Goal: Information Seeking & Learning: Learn about a topic

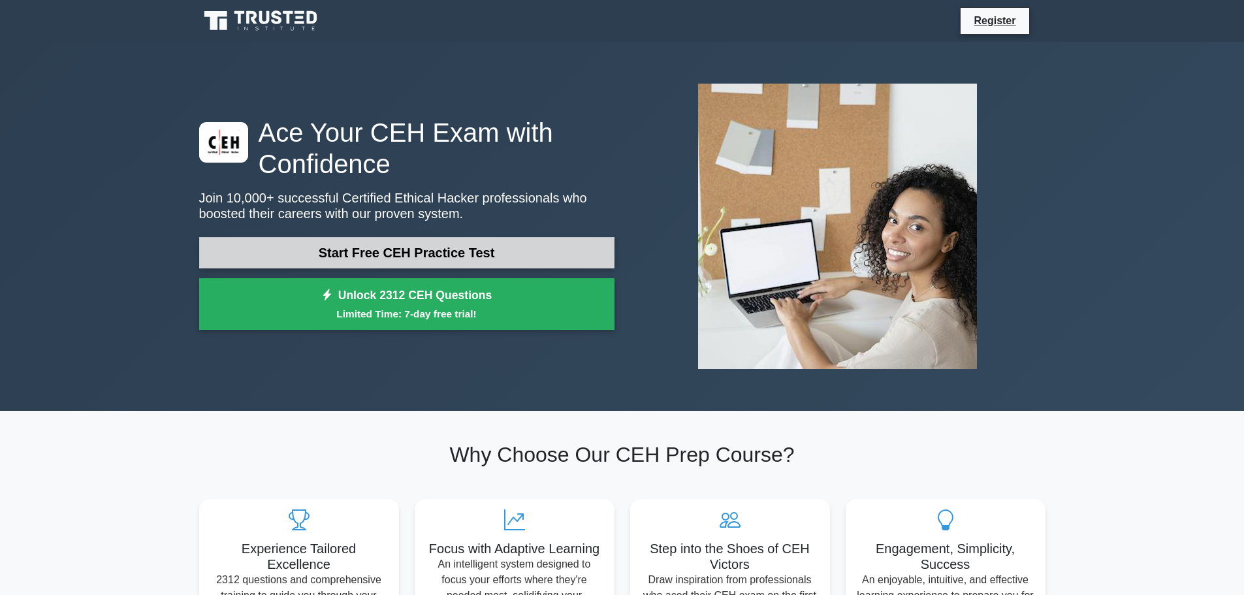
drag, startPoint x: 0, startPoint y: 0, endPoint x: 388, endPoint y: 251, distance: 462.6
click at [388, 251] on link "Start Free CEH Practice Test" at bounding box center [406, 252] width 415 height 31
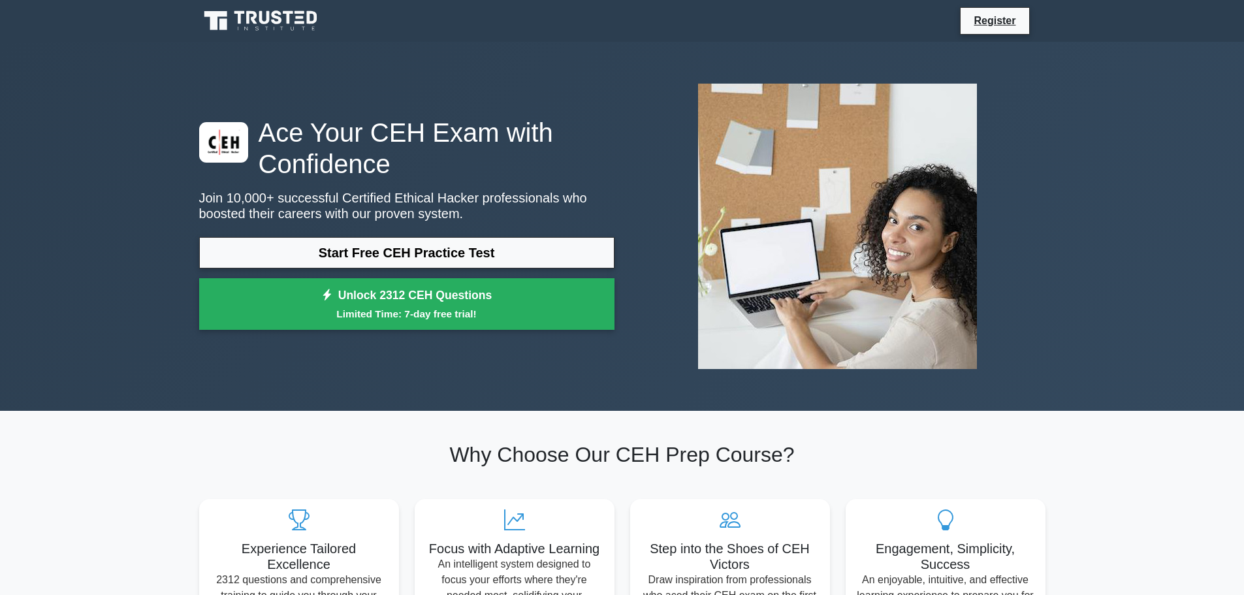
drag, startPoint x: 388, startPoint y: 251, endPoint x: 50, endPoint y: 133, distance: 358.2
click at [50, 133] on div "Ace Your CEH Exam with Confidence Join 10,000+ successful Certified Ethical Hac…" at bounding box center [622, 226] width 1244 height 369
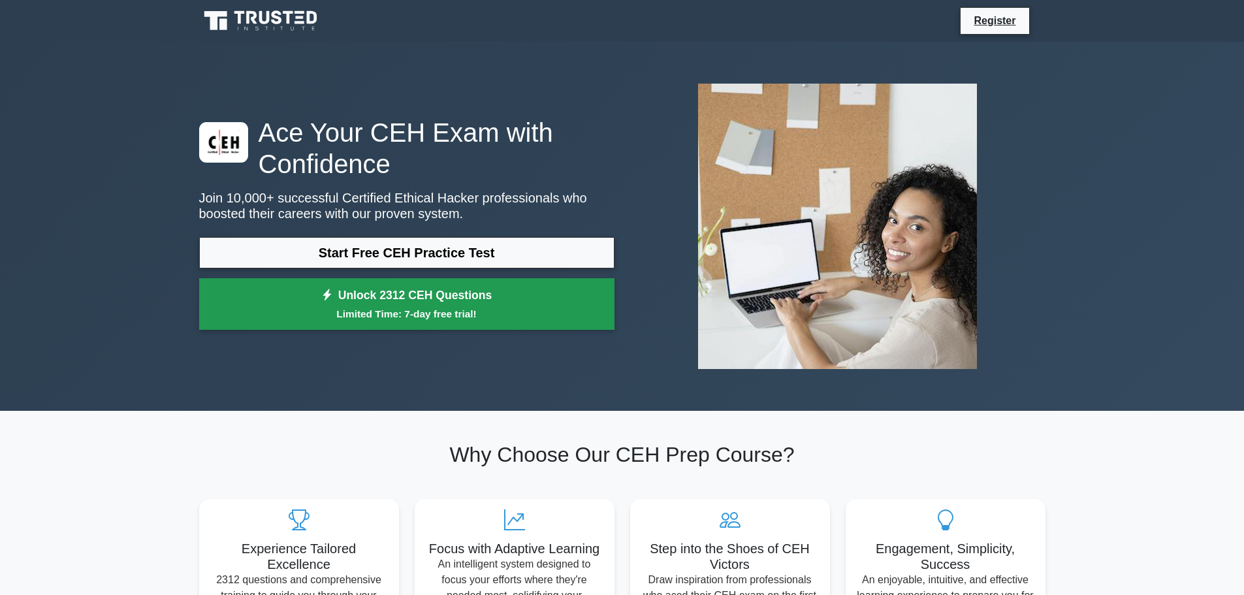
click at [321, 300] on icon at bounding box center [327, 295] width 12 height 13
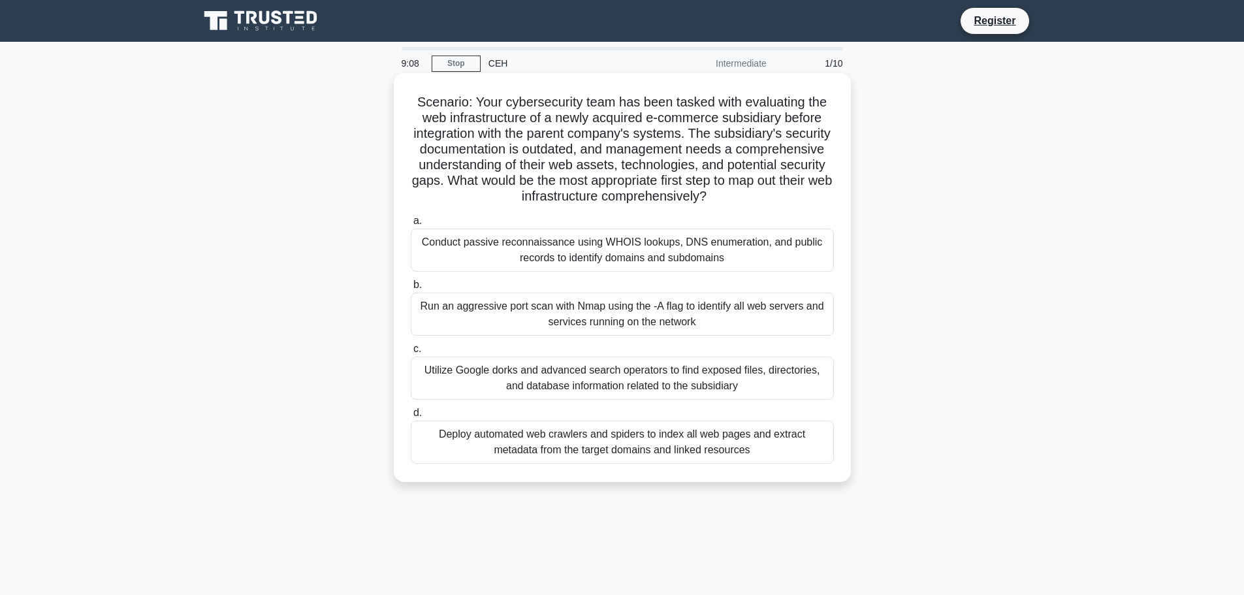
click at [518, 311] on div "Run an aggressive port scan with Nmap using the -A flag to identify all web ser…" at bounding box center [622, 313] width 423 height 43
click at [411, 289] on input "b. Run an aggressive port scan with Nmap using the -A flag to identify all web …" at bounding box center [411, 285] width 0 height 8
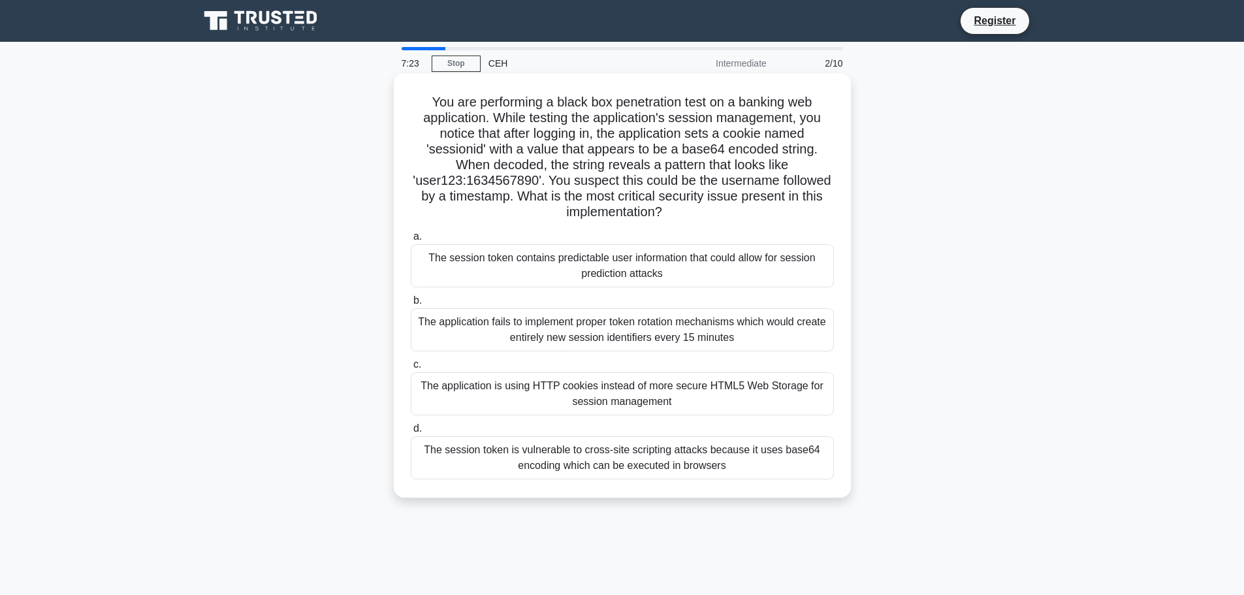
click at [591, 332] on div "The application fails to implement proper token rotation mechanisms which would…" at bounding box center [622, 329] width 423 height 43
click at [411, 305] on input "b. The application fails to implement proper token rotation mechanisms which wo…" at bounding box center [411, 300] width 0 height 8
